Goal: Information Seeking & Learning: Learn about a topic

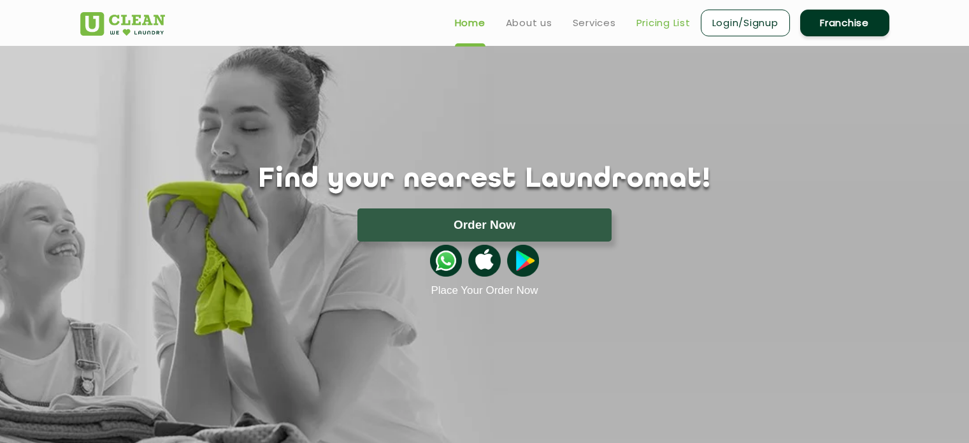
click at [641, 23] on link "Pricing List" at bounding box center [663, 22] width 54 height 15
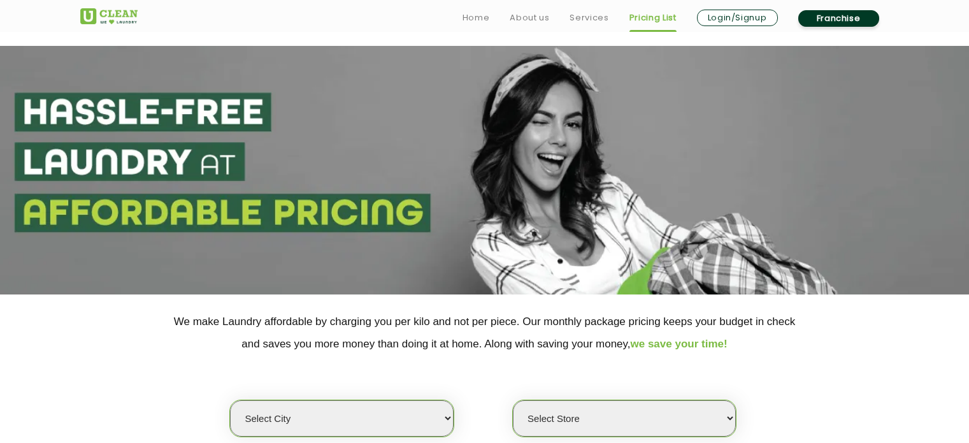
click at [312, 400] on select "Select city [GEOGRAPHIC_DATA] [GEOGRAPHIC_DATA] [GEOGRAPHIC_DATA] [GEOGRAPHIC_D…" at bounding box center [341, 418] width 223 height 36
select select "6"
click at [230, 400] on select "Select city [GEOGRAPHIC_DATA] [GEOGRAPHIC_DATA] [GEOGRAPHIC_DATA] [GEOGRAPHIC_D…" at bounding box center [341, 418] width 223 height 36
click at [590, 400] on select "Select Store [GEOGRAPHIC_DATA] [GEOGRAPHIC_DATA] UClean KR [GEOGRAPHIC_DATA] [G…" at bounding box center [624, 418] width 223 height 36
select select "316"
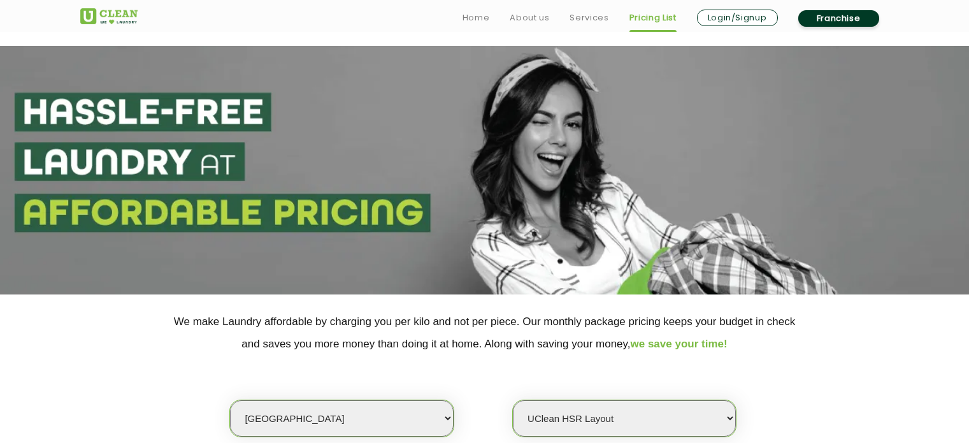
click at [513, 400] on select "Select Store [GEOGRAPHIC_DATA] [GEOGRAPHIC_DATA] UClean KR [GEOGRAPHIC_DATA] [G…" at bounding box center [624, 418] width 223 height 36
